Goal: Task Accomplishment & Management: Use online tool/utility

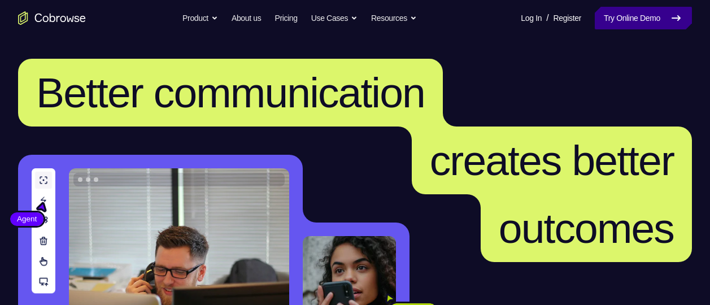
click at [641, 21] on link "Try Online Demo" at bounding box center [643, 18] width 97 height 23
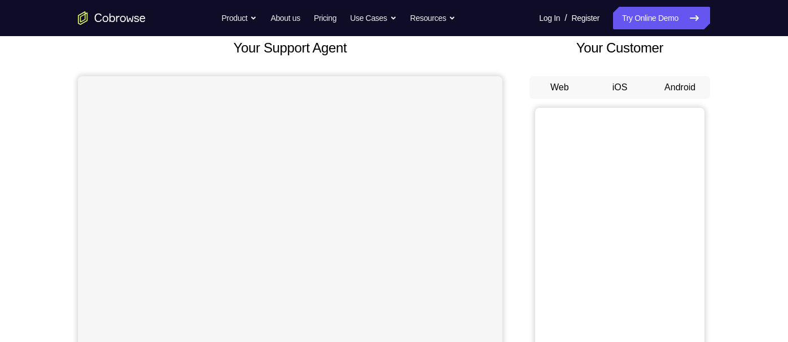
scroll to position [80, 0]
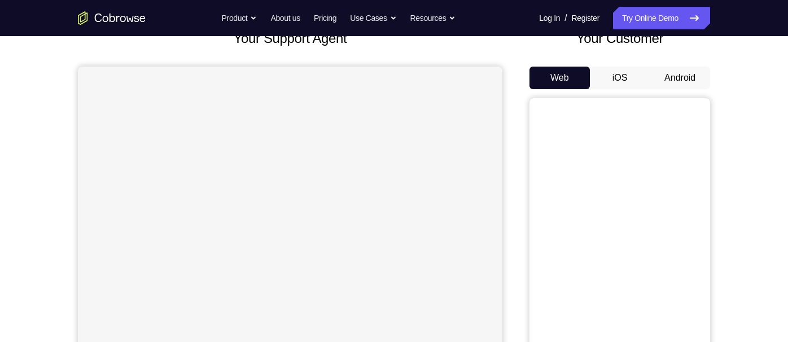
click at [692, 78] on button "Android" at bounding box center [680, 78] width 60 height 23
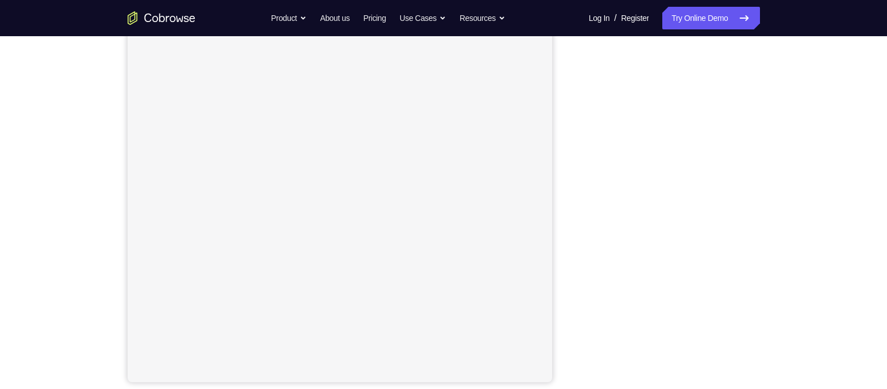
scroll to position [150, 0]
